Goal: Information Seeking & Learning: Learn about a topic

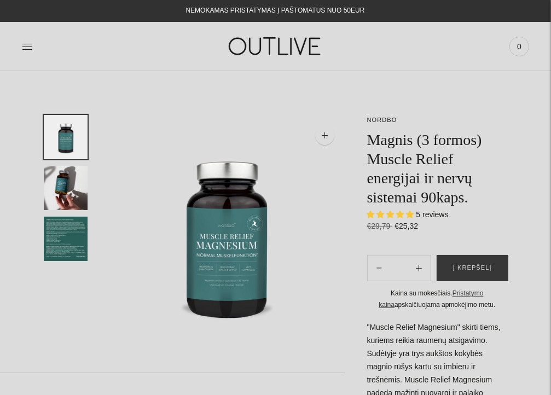
select select "**********"
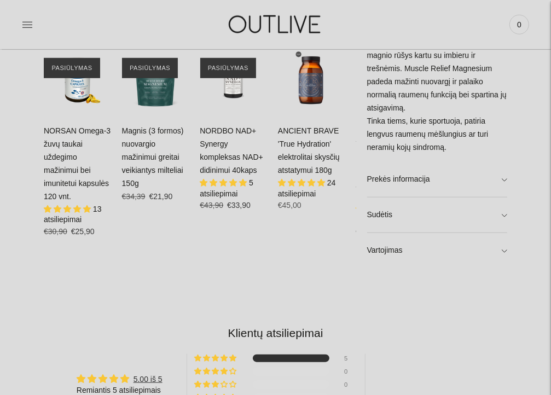
scroll to position [545, 0]
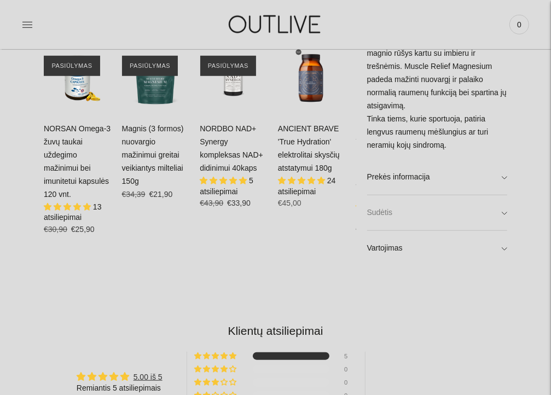
click at [505, 212] on link "Sudėtis" at bounding box center [437, 212] width 140 height 35
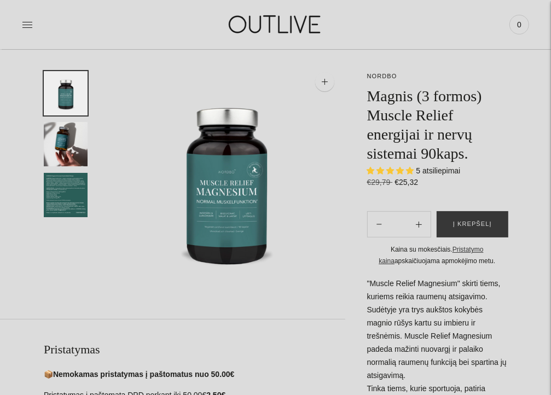
scroll to position [0, 0]
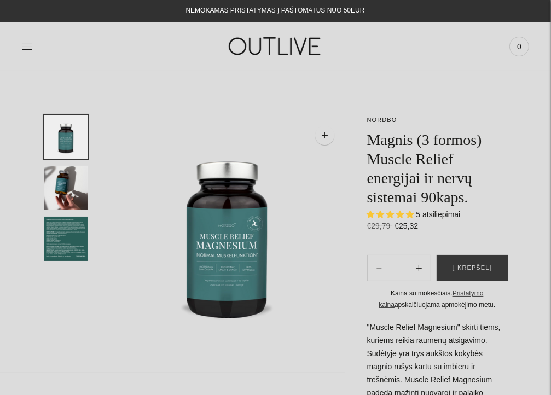
select select "**********"
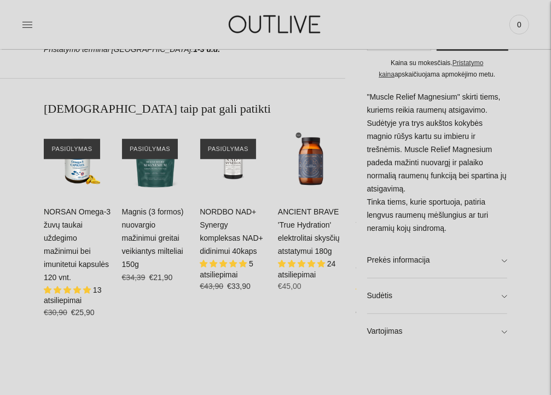
scroll to position [478, 0]
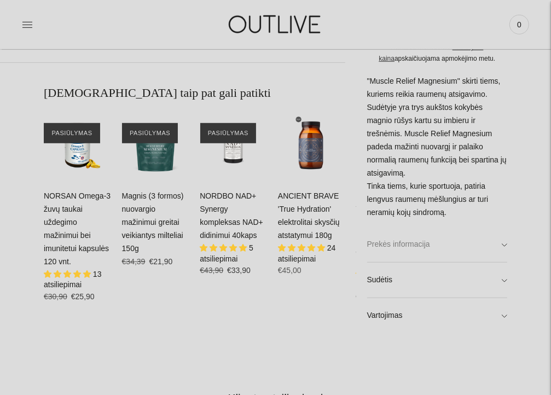
click at [501, 242] on link "Prekės informacija" at bounding box center [437, 244] width 140 height 35
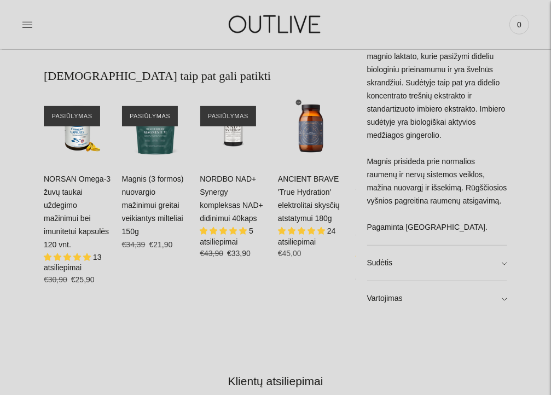
scroll to position [497, 0]
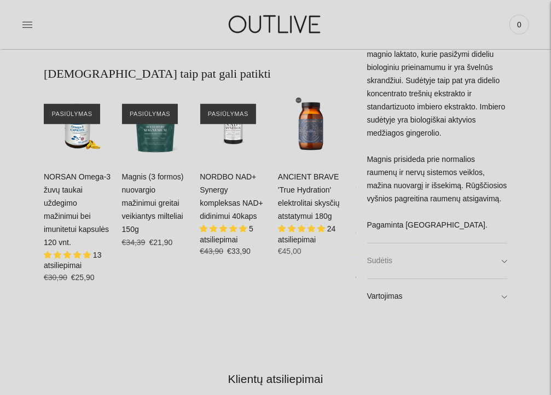
click at [503, 259] on link "Sudėtis" at bounding box center [437, 261] width 140 height 35
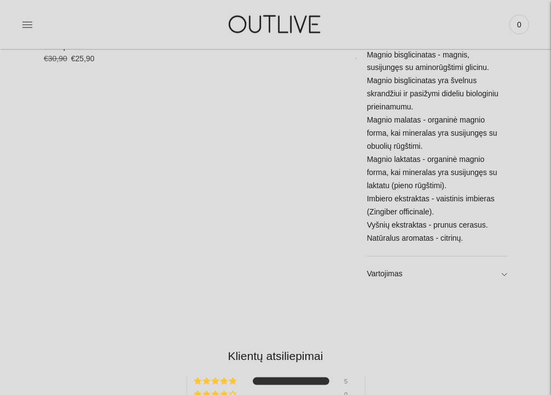
scroll to position [726, 0]
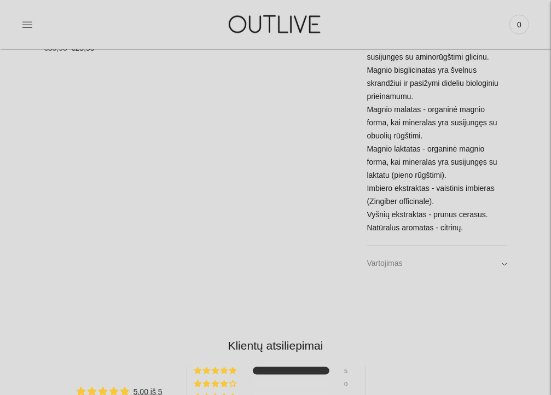
click at [505, 262] on link "Vartojimas" at bounding box center [437, 263] width 140 height 35
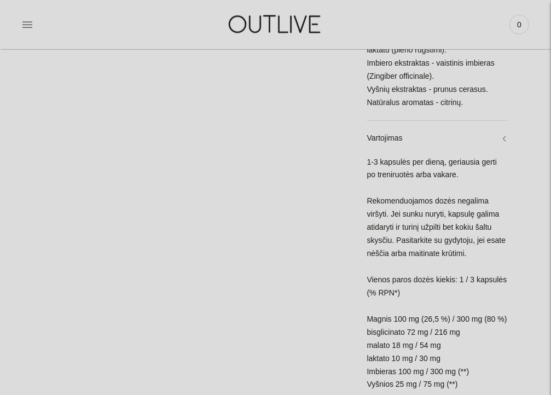
scroll to position [860, 0]
